Goal: Task Accomplishment & Management: Use online tool/utility

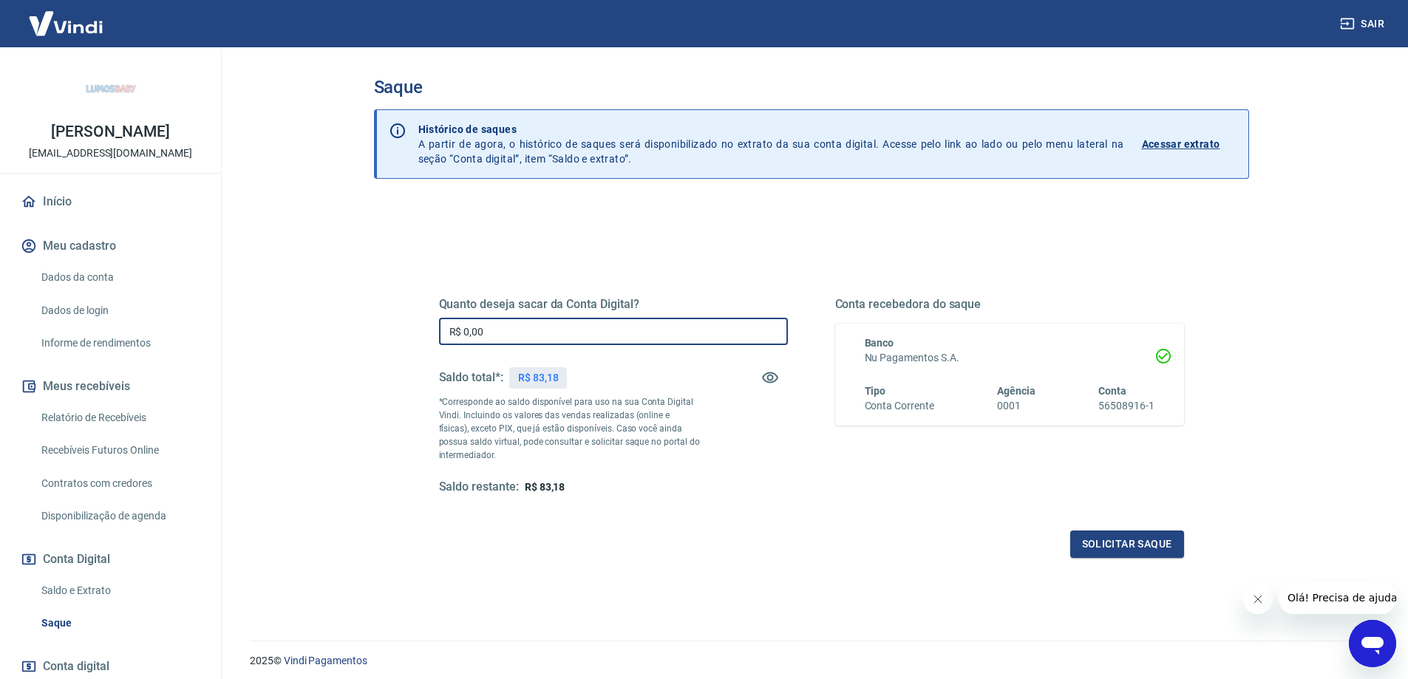
click at [563, 318] on input "R$ 0,00" at bounding box center [613, 331] width 349 height 27
type input "R$ 83,18"
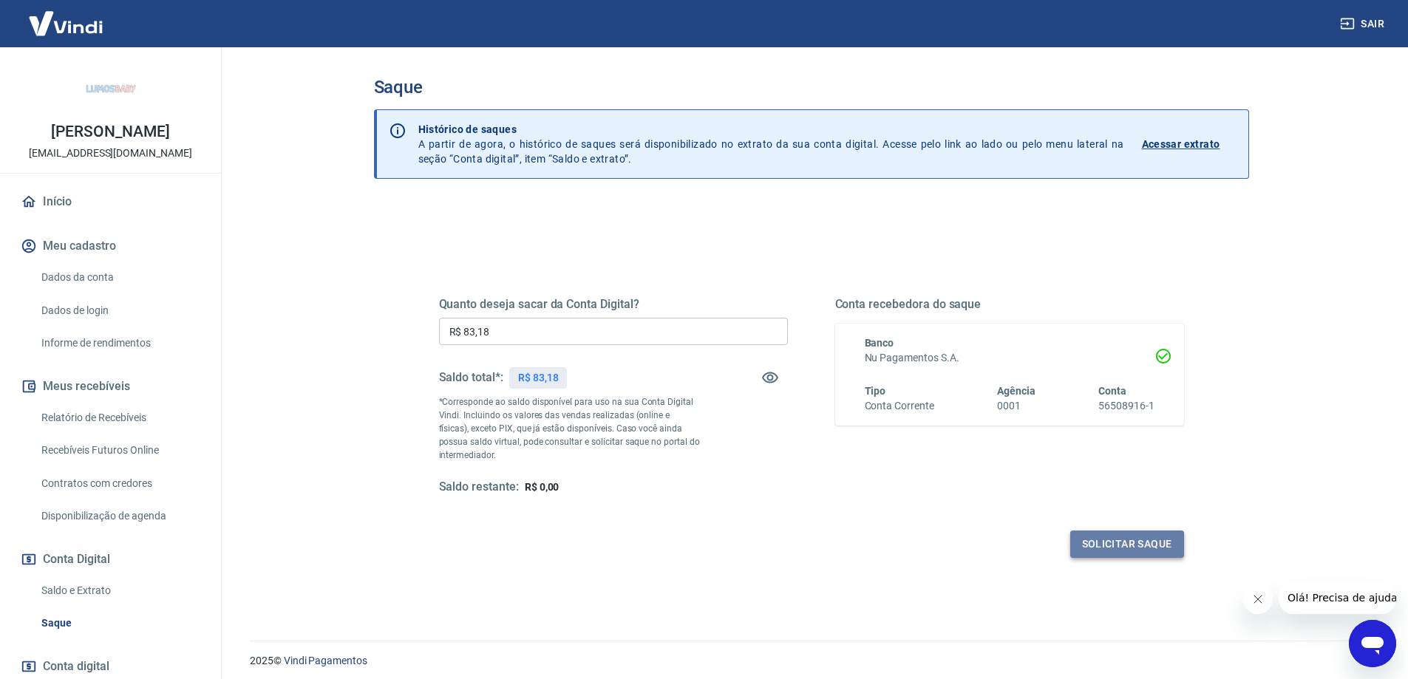
click at [1164, 547] on button "Solicitar saque" at bounding box center [1127, 543] width 114 height 27
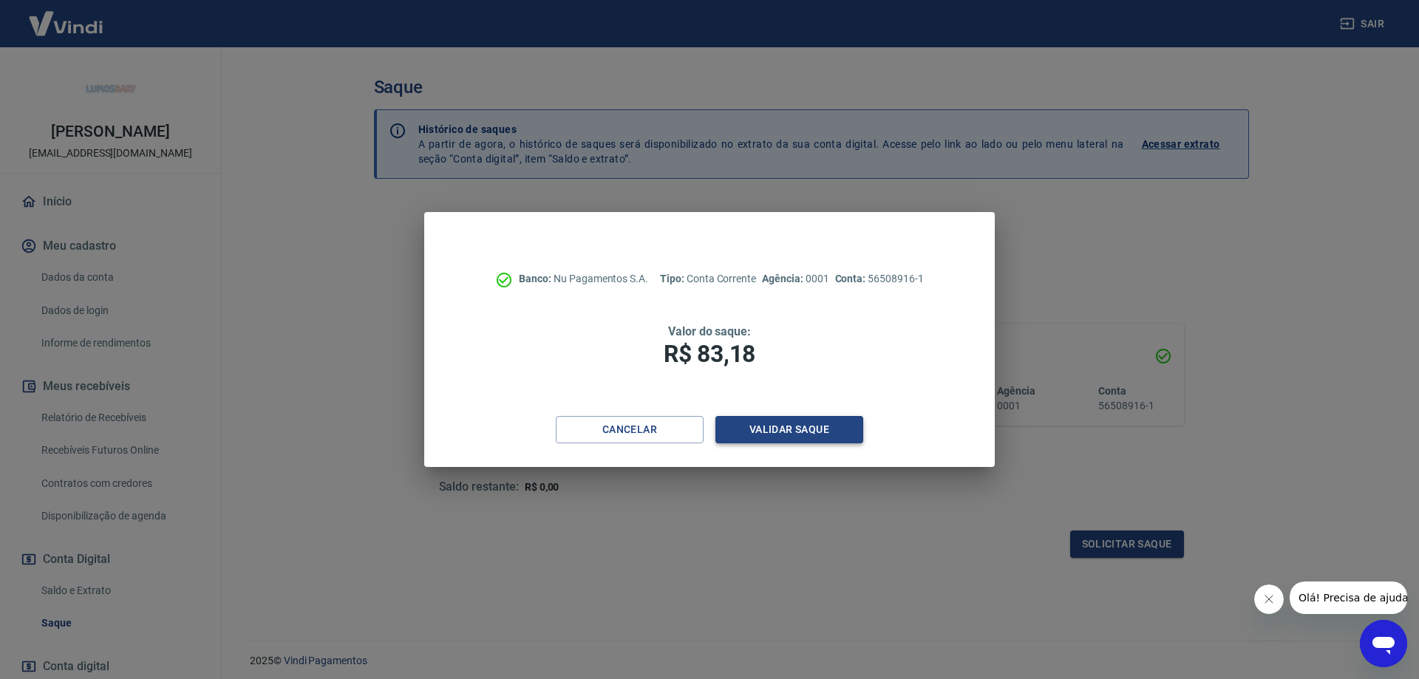
click at [771, 434] on button "Validar saque" at bounding box center [789, 429] width 148 height 27
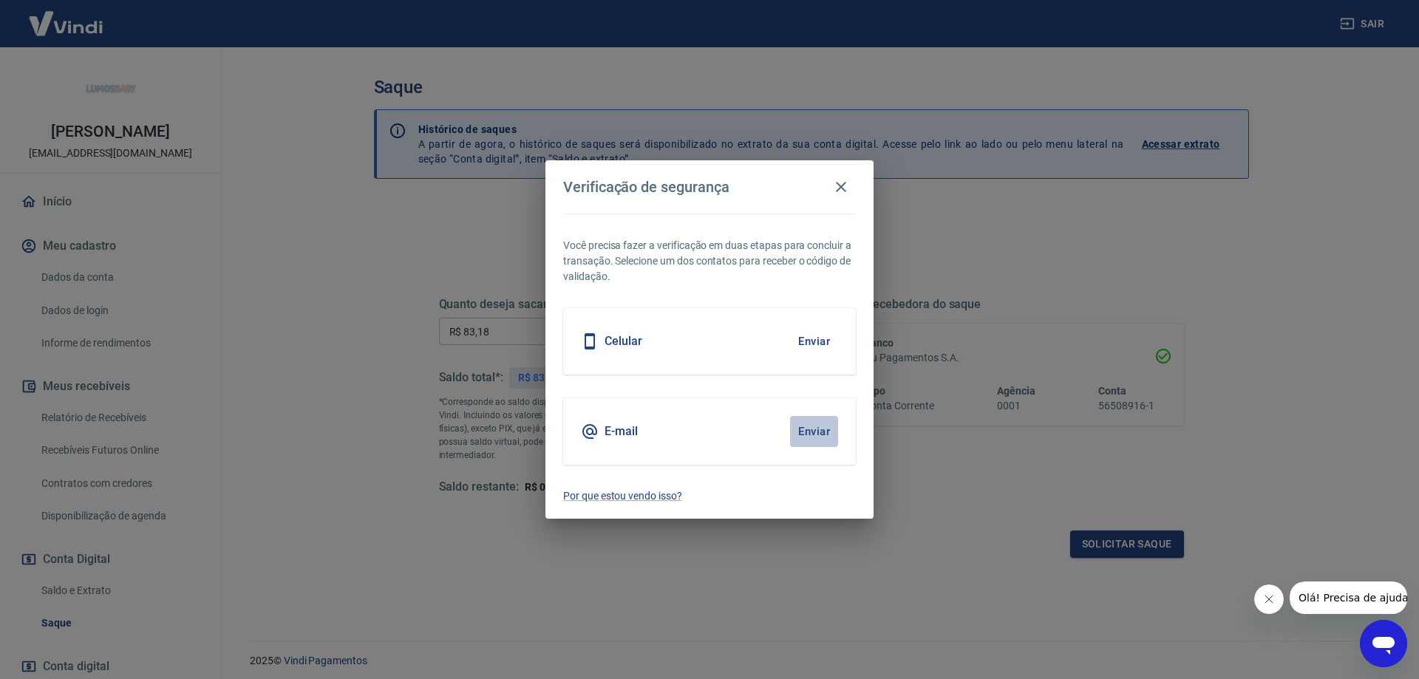
click at [816, 434] on button "Enviar" at bounding box center [814, 431] width 48 height 31
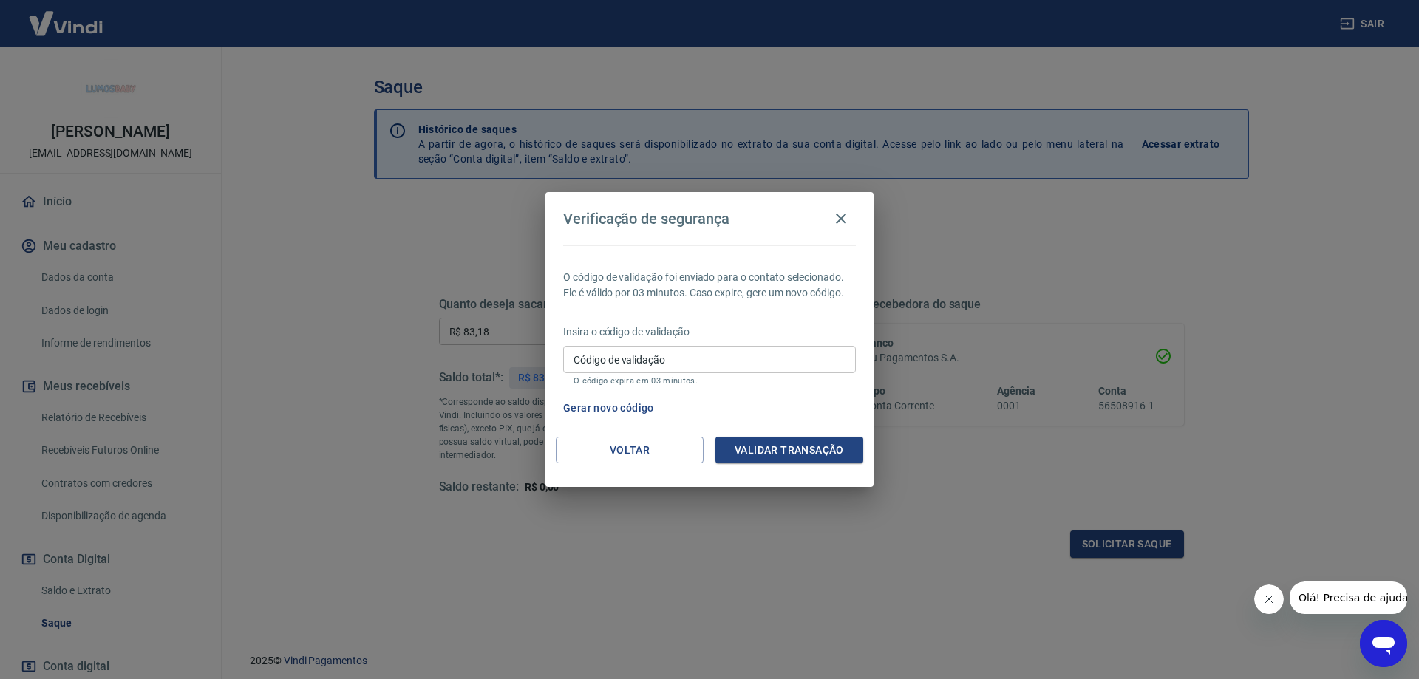
click at [659, 353] on input "Código de validação" at bounding box center [709, 359] width 293 height 27
paste input "740106"
type input "740106"
click at [802, 462] on button "Validar transação" at bounding box center [789, 450] width 148 height 27
click at [802, 451] on div "Validar transação" at bounding box center [789, 450] width 148 height 27
